Goal: Transaction & Acquisition: Purchase product/service

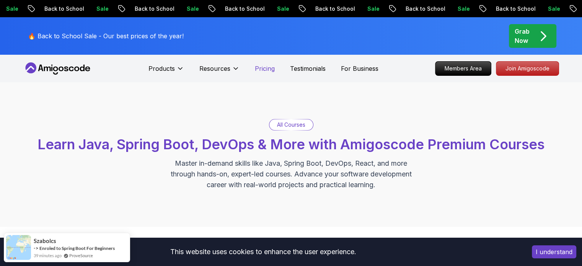
click at [261, 71] on p "Pricing" at bounding box center [265, 68] width 20 height 9
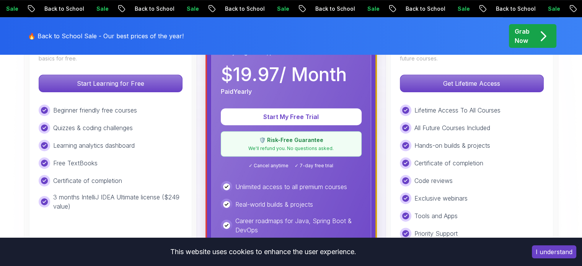
scroll to position [306, 0]
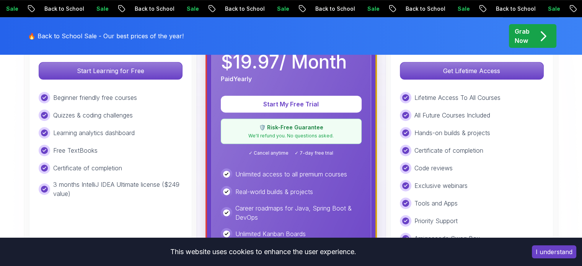
scroll to position [268, 0]
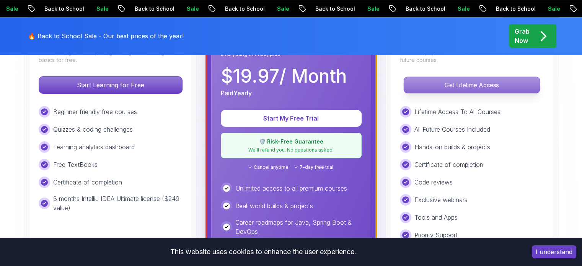
click at [496, 89] on p "Get Lifetime Access" at bounding box center [471, 85] width 136 height 16
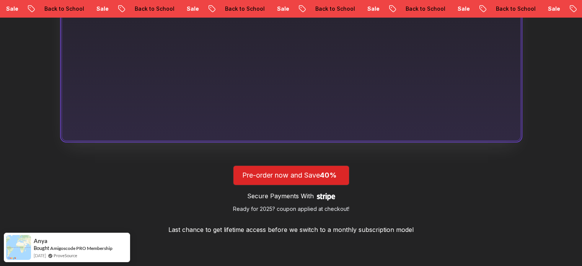
scroll to position [650, 0]
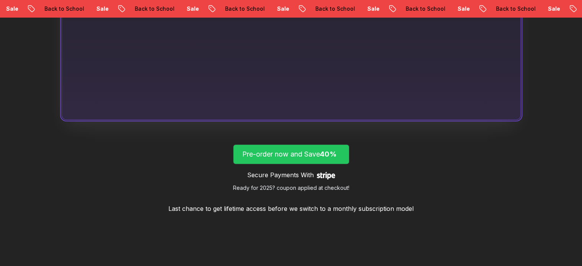
click at [289, 157] on p "Pre-order now and Save 40%" at bounding box center [291, 154] width 98 height 11
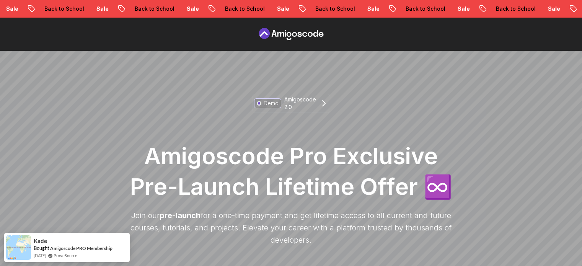
click at [282, 34] on icon at bounding box center [291, 34] width 69 height 12
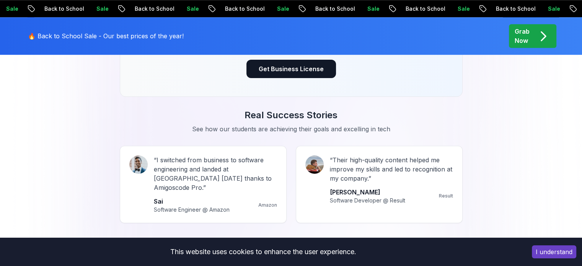
scroll to position [647, 0]
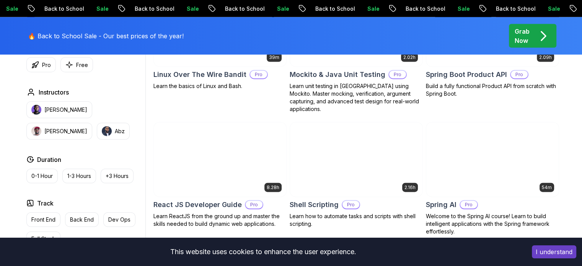
scroll to position [1759, 0]
